Goal: Task Accomplishment & Management: Manage account settings

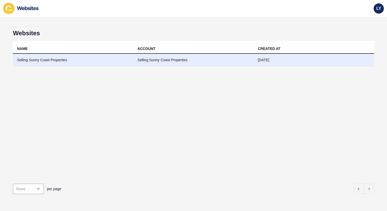
click at [62, 64] on td "Selling Sunny Coast Properties" at bounding box center [73, 60] width 120 height 13
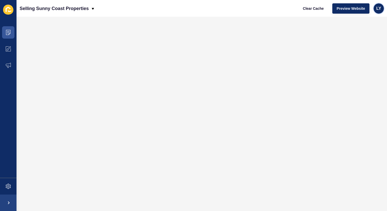
click at [377, 8] on span "LY" at bounding box center [378, 8] width 5 height 5
click at [7, 53] on span at bounding box center [8, 49] width 16 height 16
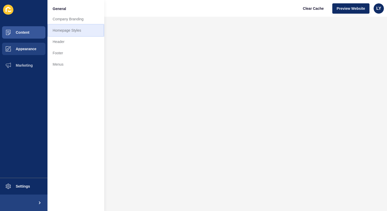
click at [72, 29] on link "Homepage Styles" at bounding box center [75, 30] width 57 height 11
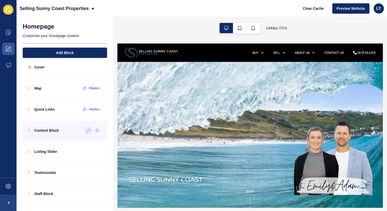
scroll to position [9, 0]
click at [89, 152] on icon at bounding box center [88, 151] width 4 height 4
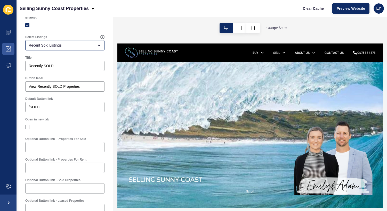
scroll to position [0, 0]
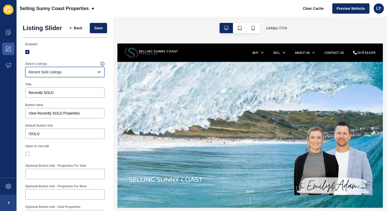
click at [54, 74] on div "Recent Sold Listings" at bounding box center [61, 72] width 65 height 5
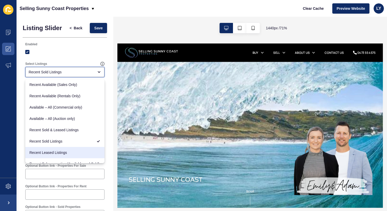
scroll to position [45, 0]
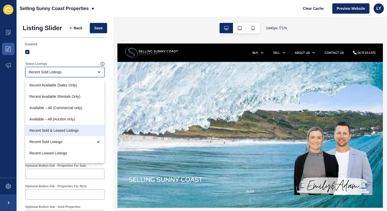
click at [44, 129] on span "Recent Sold & Leased Listings" at bounding box center [64, 130] width 71 height 5
type input "Recent Sold & Leased Listings"
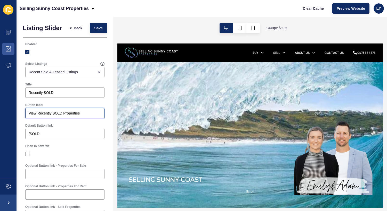
click at [64, 114] on input "View Recently SOLD Properties" at bounding box center [65, 113] width 72 height 5
click at [94, 31] on button "Save" at bounding box center [98, 28] width 17 height 10
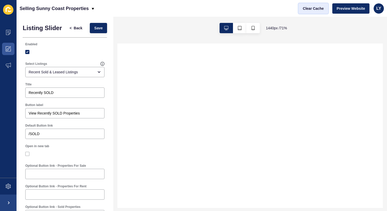
click at [311, 12] on button "Clear Cache" at bounding box center [313, 8] width 30 height 10
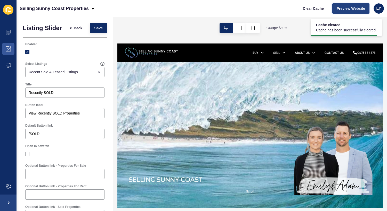
click at [349, 8] on span "Preview Website" at bounding box center [350, 8] width 28 height 5
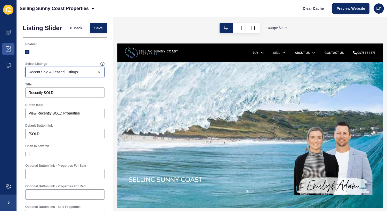
click at [74, 74] on div "Recent Sold & Leased Listings" at bounding box center [61, 72] width 65 height 5
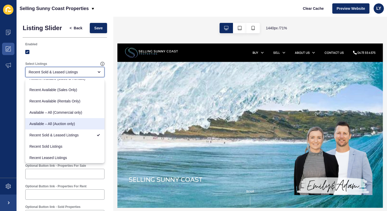
scroll to position [44, 0]
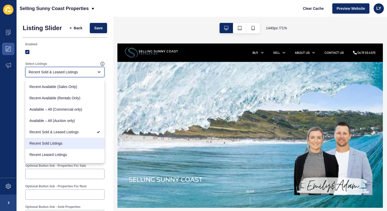
click at [61, 143] on span "Recent Sold Listings" at bounding box center [64, 143] width 71 height 5
type input "Recent Sold Listings"
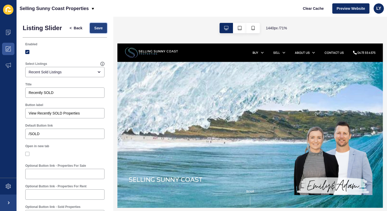
click at [95, 30] on span "Save" at bounding box center [98, 28] width 9 height 5
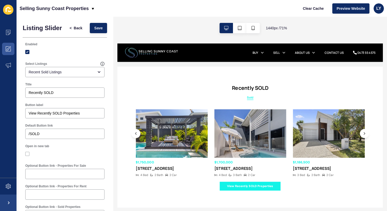
scroll to position [434, 0]
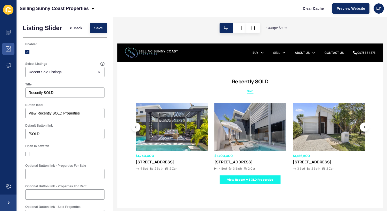
click at [145, 162] on button at bounding box center [143, 160] width 13 height 13
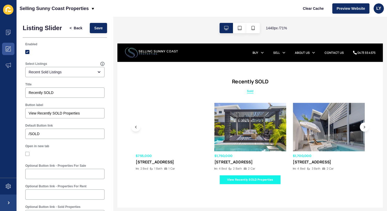
scroll to position [75, 0]
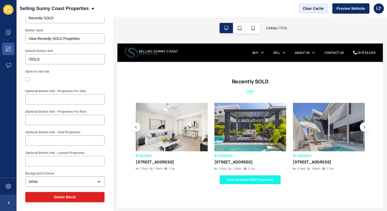
click at [319, 8] on span "Clear Cache" at bounding box center [313, 8] width 21 height 5
